Goal: Task Accomplishment & Management: Manage account settings

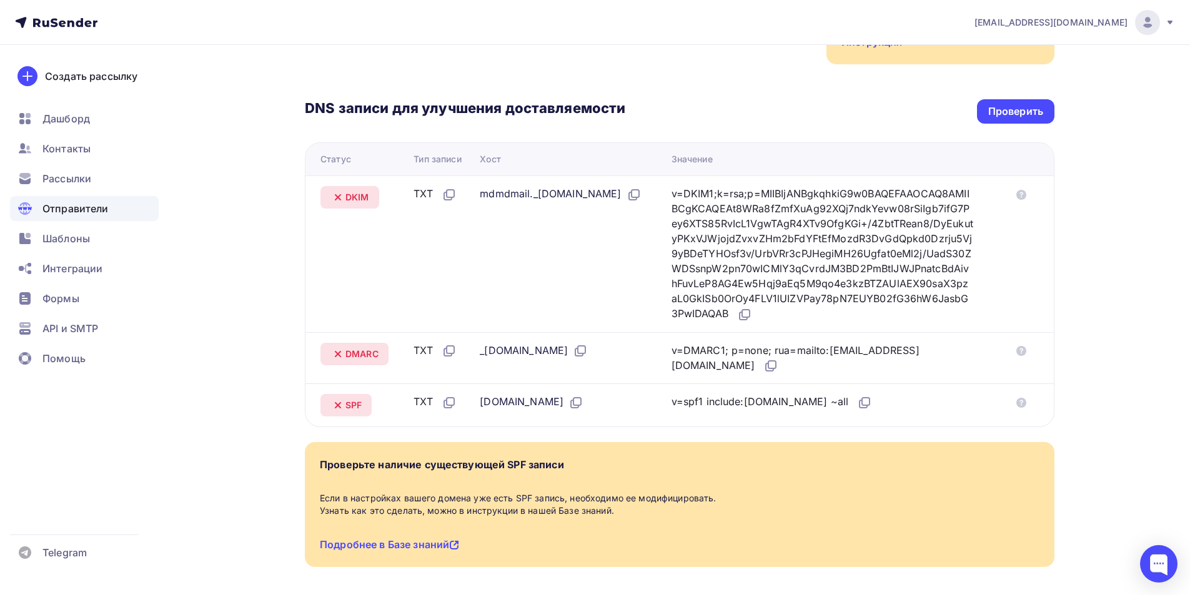
scroll to position [295, 0]
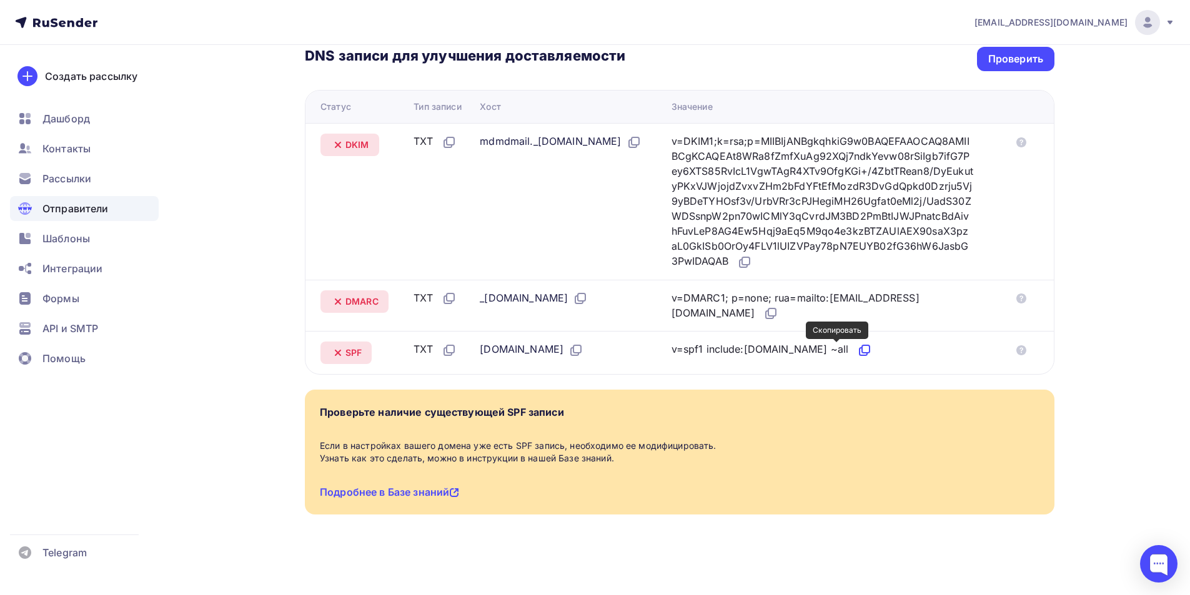
click at [857, 351] on icon at bounding box center [864, 350] width 15 height 15
click at [763, 314] on icon at bounding box center [770, 313] width 15 height 15
click at [750, 257] on icon at bounding box center [745, 260] width 7 height 7
click at [752, 261] on icon at bounding box center [744, 262] width 15 height 15
click at [989, 63] on div "Проверить" at bounding box center [1015, 59] width 55 height 14
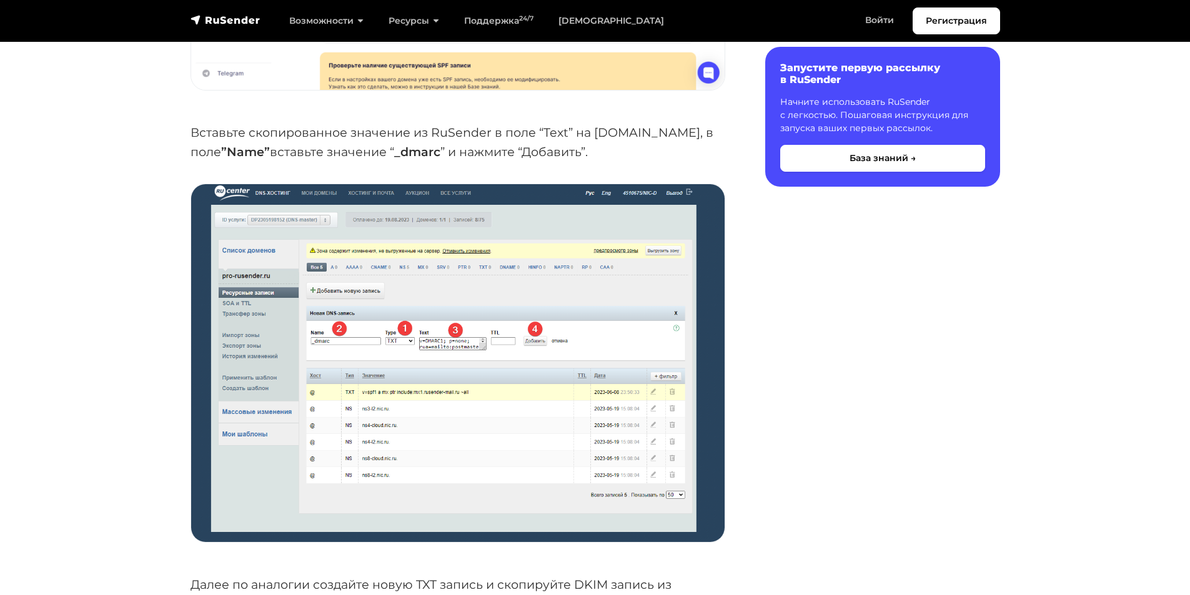
scroll to position [3436, 0]
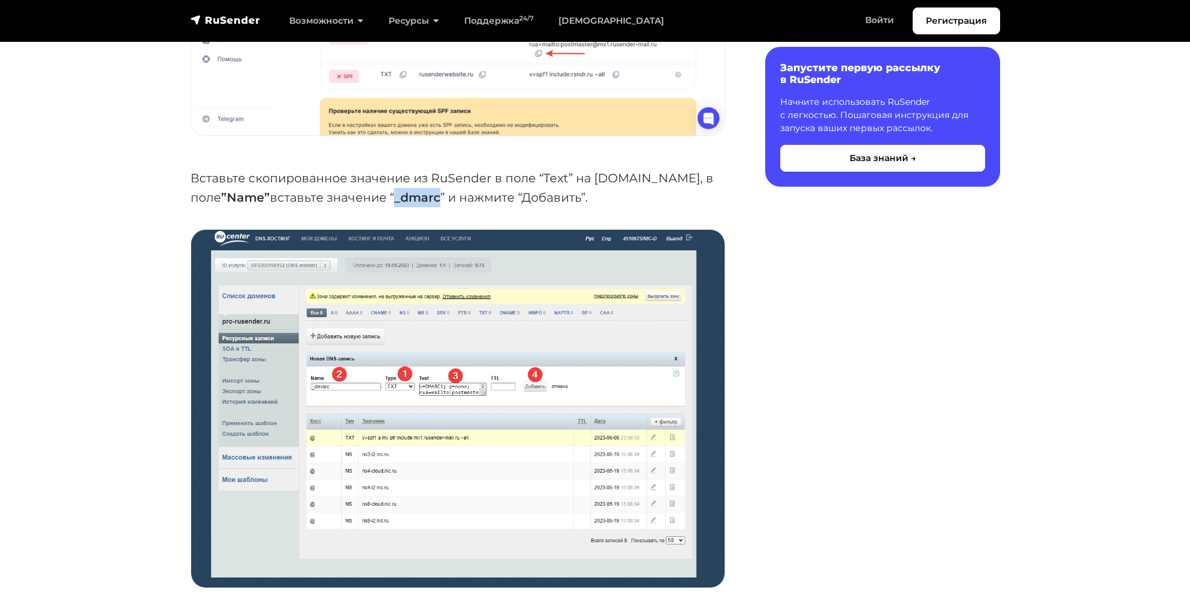
drag, startPoint x: 315, startPoint y: 197, endPoint x: 362, endPoint y: 198, distance: 46.9
click at [362, 198] on p "Вставьте скопированное значение из RuSender в поле “Text” на nic.ru, в поле ”Na…" at bounding box center [458, 188] width 535 height 38
copy strong "_dmarc"
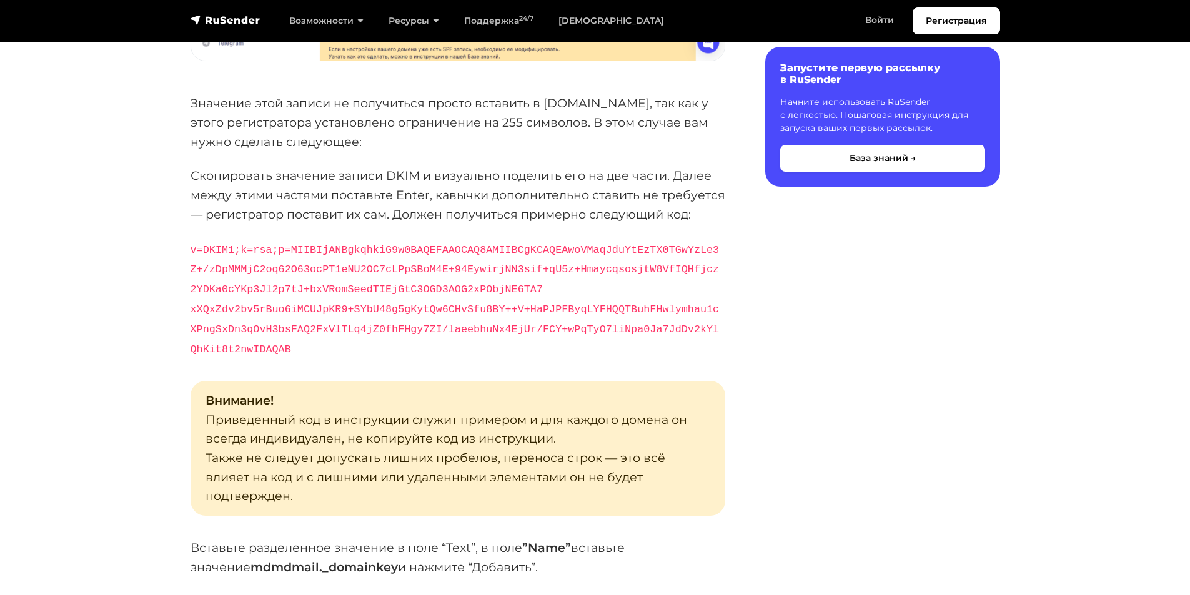
scroll to position [4435, 0]
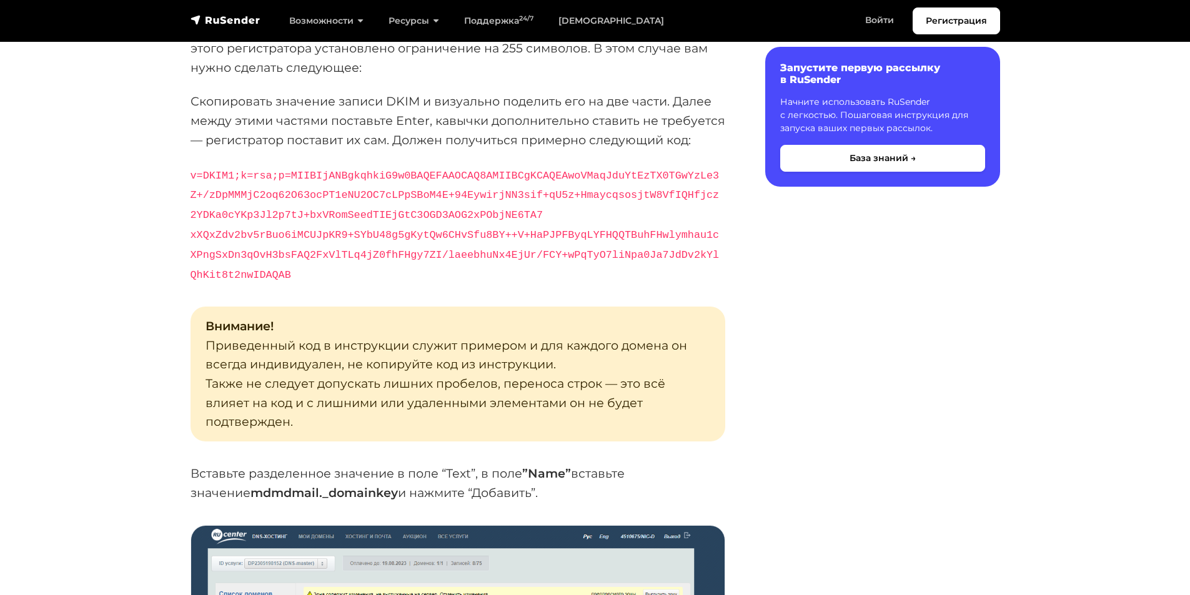
drag, startPoint x: 191, startPoint y: 472, endPoint x: 335, endPoint y: 468, distance: 145.0
click at [335, 485] on strong "mdmdmail._domainkey" at bounding box center [323, 492] width 147 height 15
copy strong "mdmdmail._domainkey"
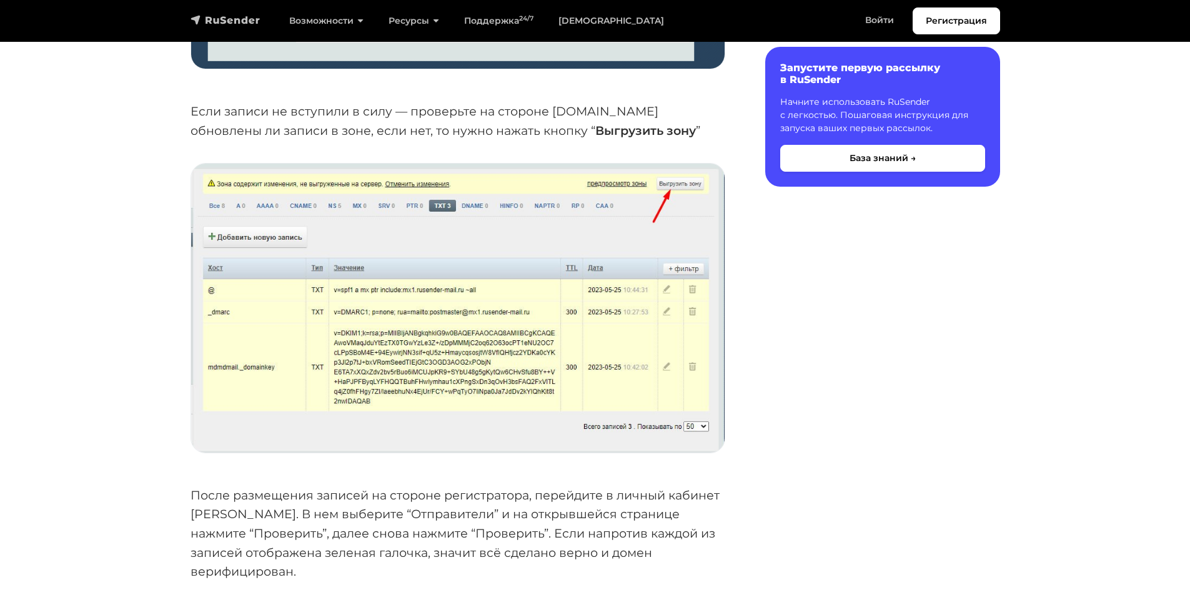
scroll to position [5185, 0]
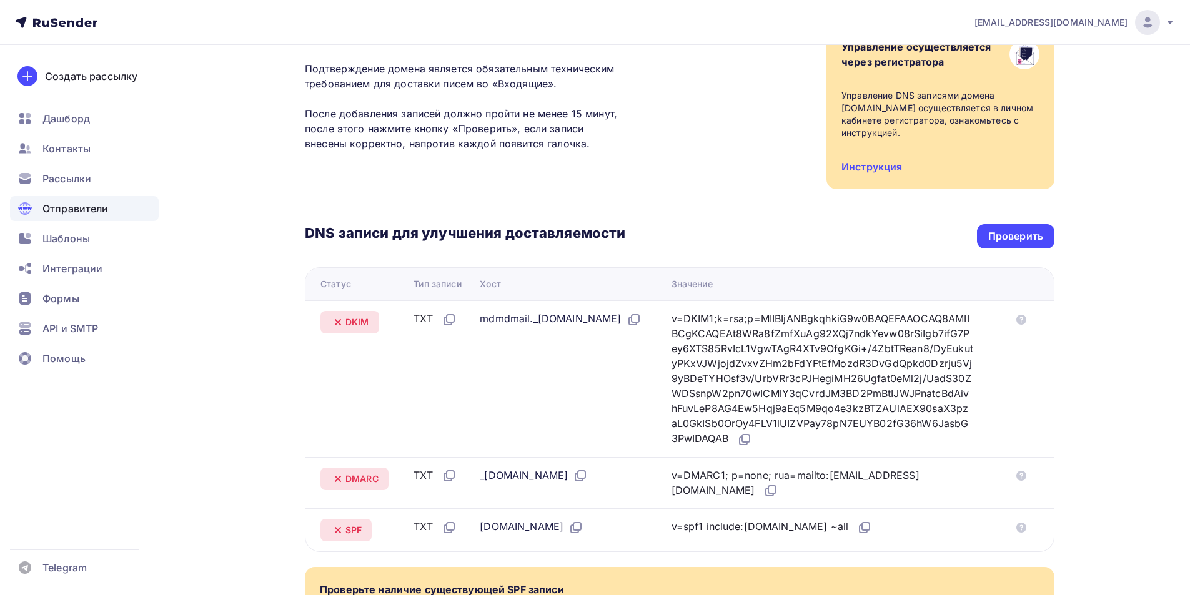
scroll to position [187, 0]
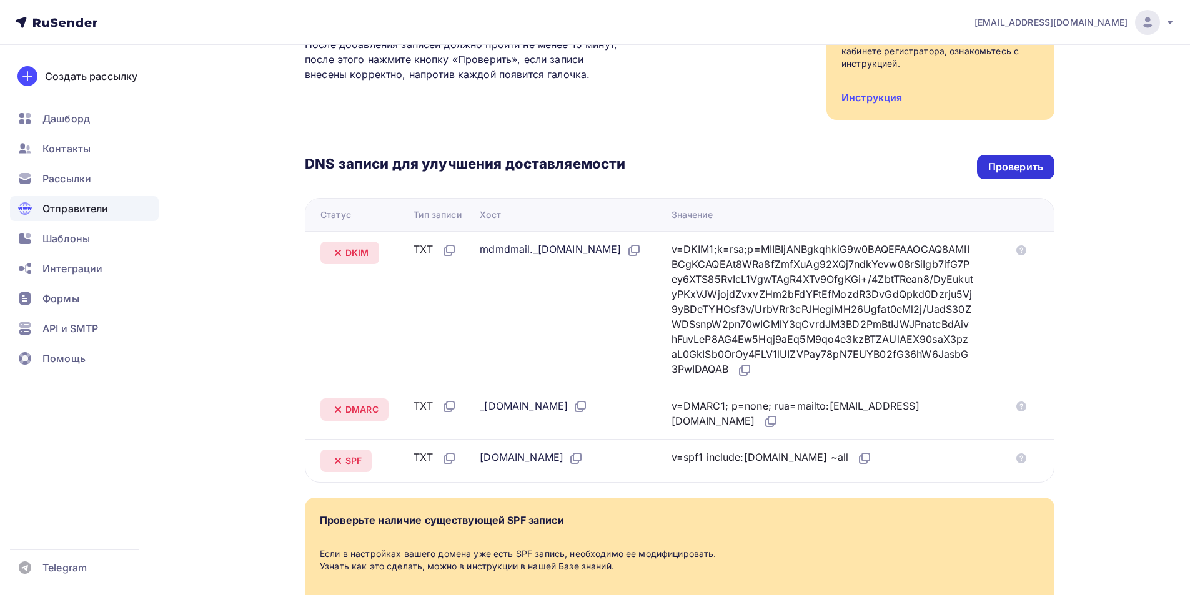
click at [1008, 174] on div "Проверить" at bounding box center [1015, 167] width 77 height 24
click at [967, 182] on div "DNS записи для улучшения доставляемости Проверить Статус Тип записи Хост Значен…" at bounding box center [680, 301] width 750 height 363
click at [996, 167] on div "Проверить" at bounding box center [1015, 167] width 55 height 14
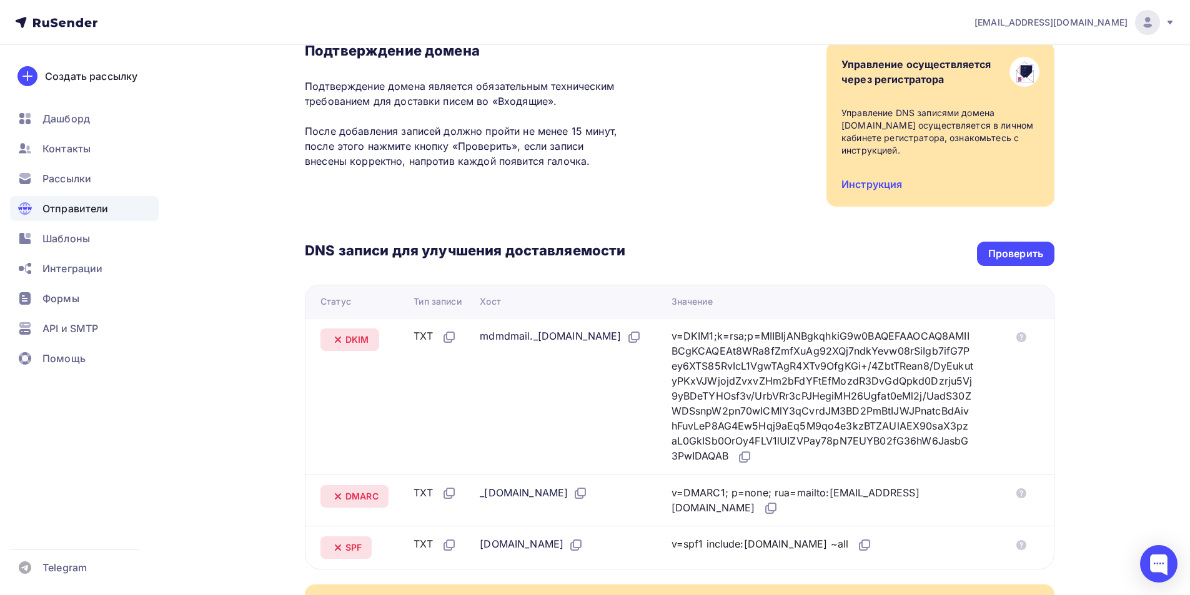
scroll to position [0, 0]
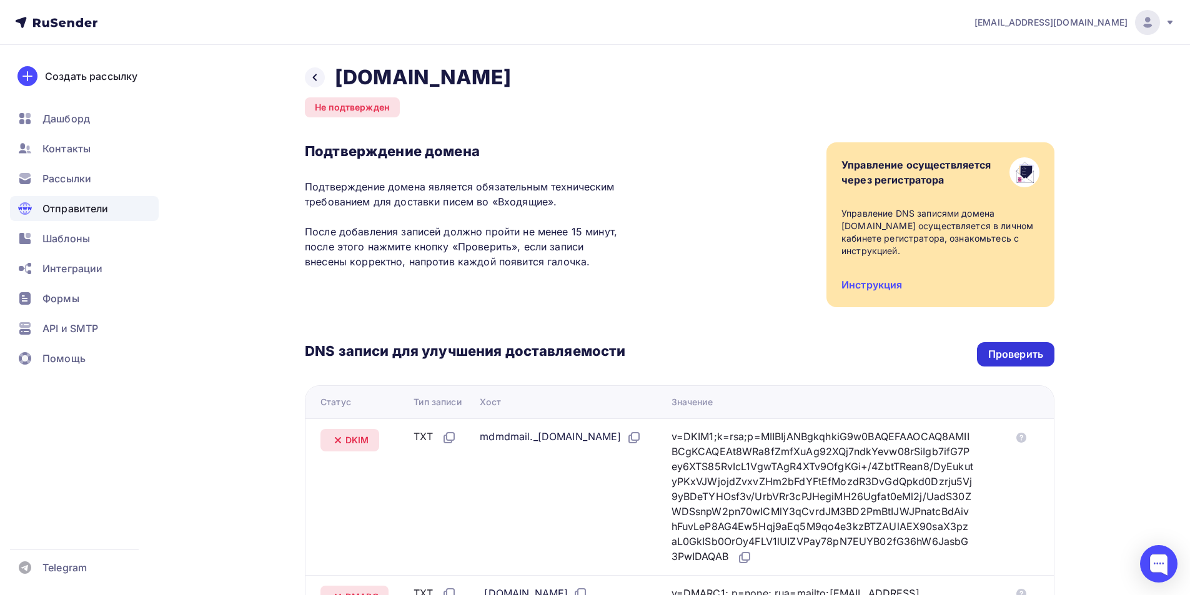
click at [1014, 345] on div "Проверить" at bounding box center [1015, 354] width 77 height 24
click at [1044, 355] on div "Проверить" at bounding box center [1015, 354] width 77 height 24
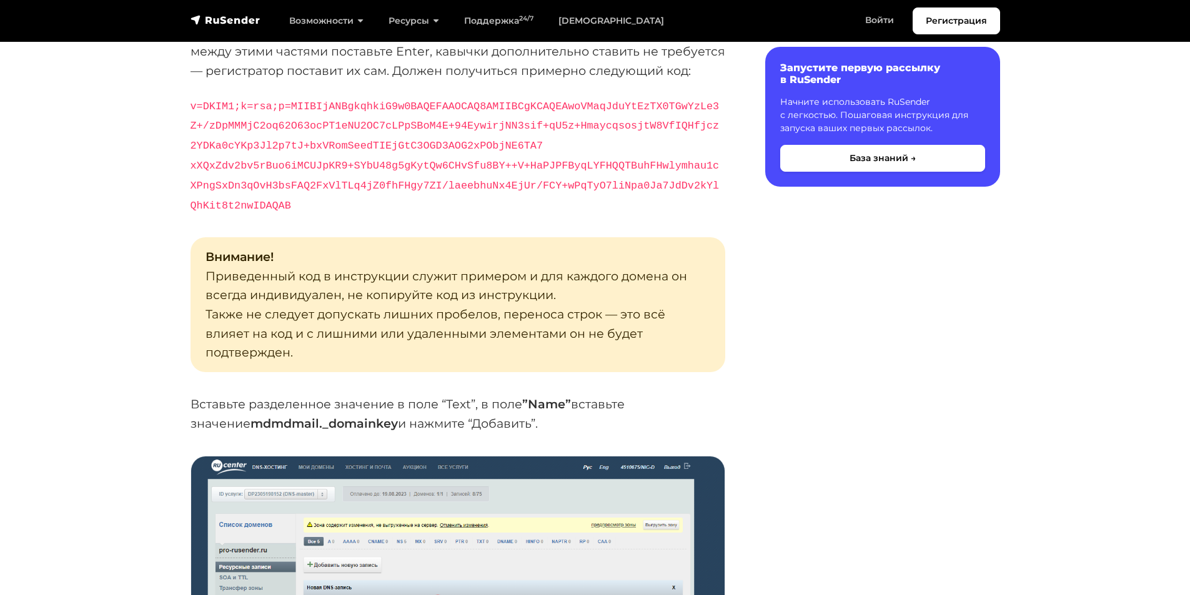
scroll to position [4498, 0]
